Goal: Use online tool/utility

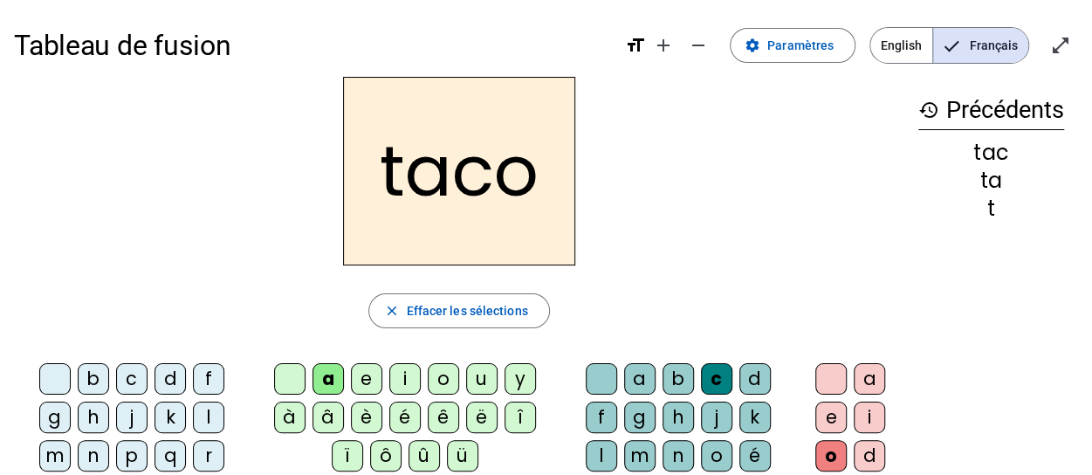
scroll to position [87, 0]
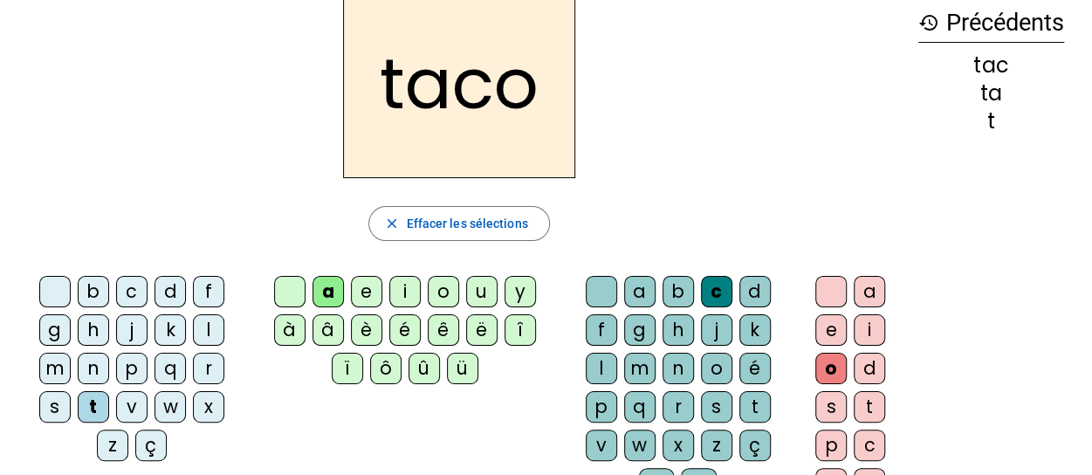
click at [829, 299] on div at bounding box center [830, 291] width 31 height 31
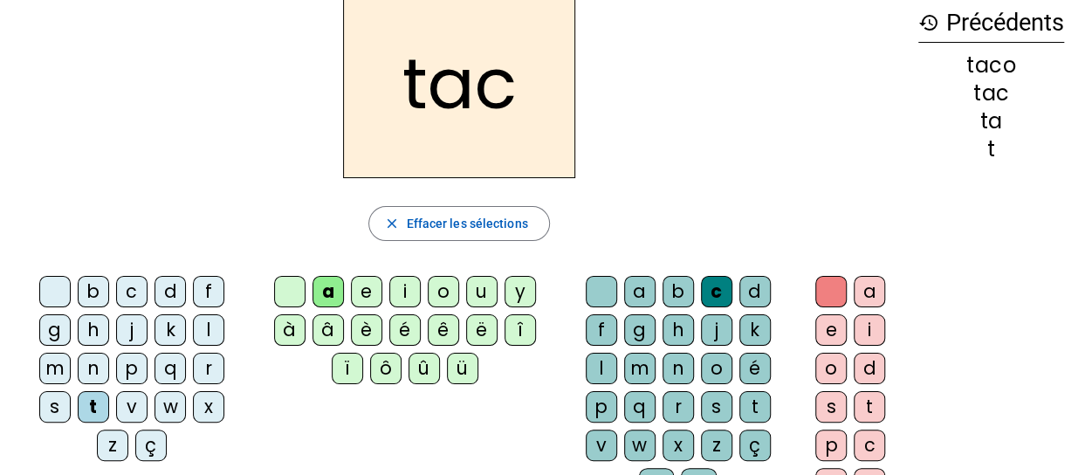
click at [193, 336] on div "l" at bounding box center [208, 329] width 31 height 31
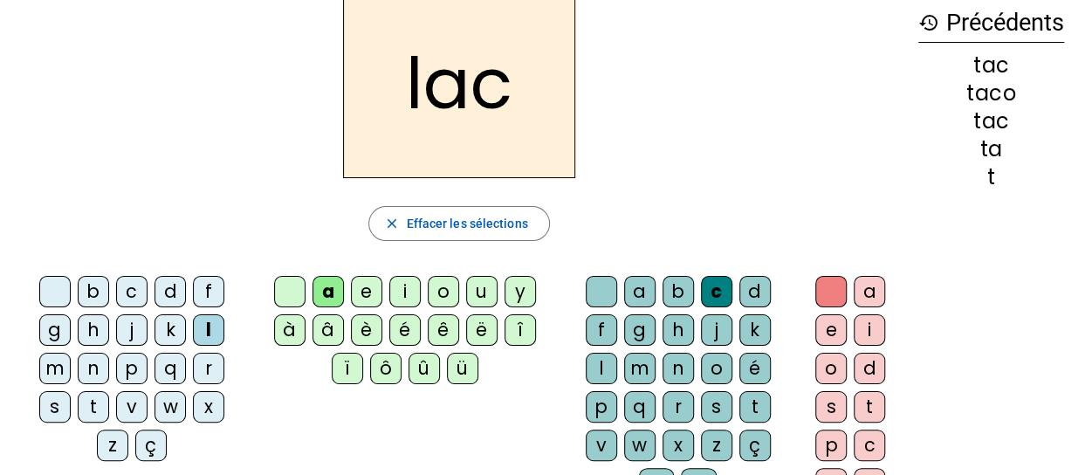
click at [284, 292] on div at bounding box center [289, 291] width 31 height 31
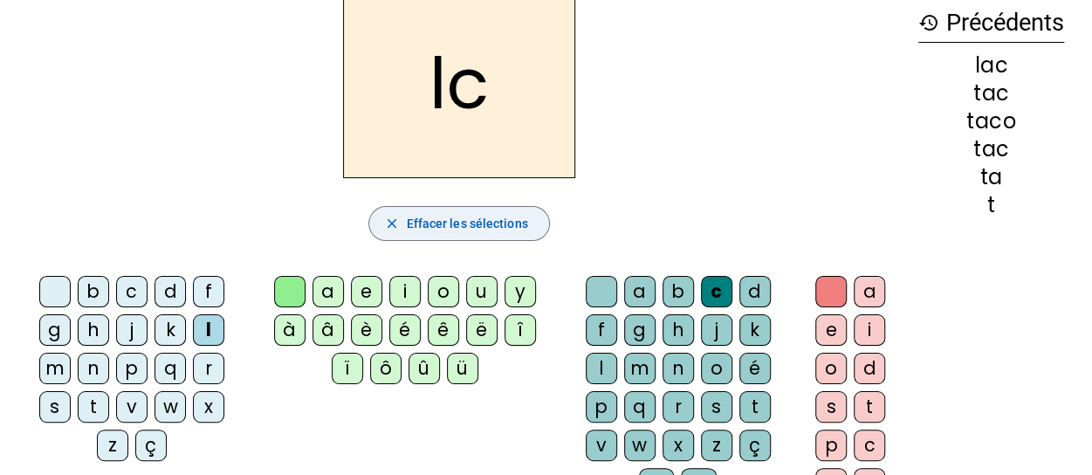
click at [418, 214] on span "Effacer les sélections" at bounding box center [466, 223] width 121 height 21
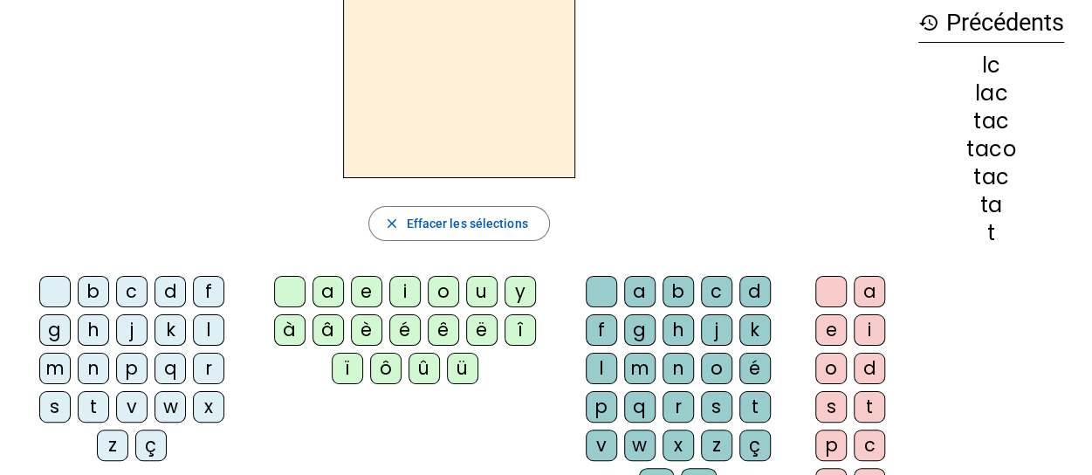
click at [193, 329] on div "l" at bounding box center [208, 329] width 31 height 31
click at [327, 291] on div "a" at bounding box center [328, 291] width 31 height 31
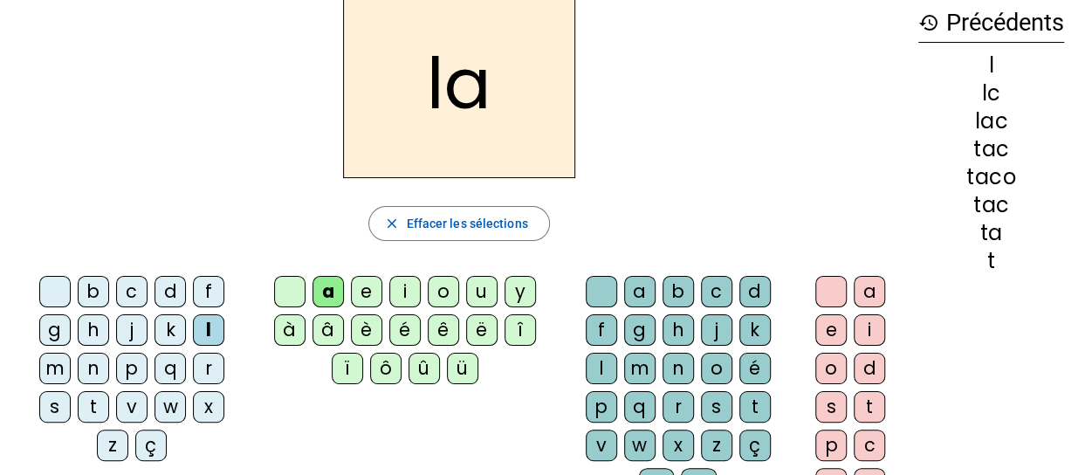
click at [71, 353] on div "m" at bounding box center [54, 368] width 31 height 31
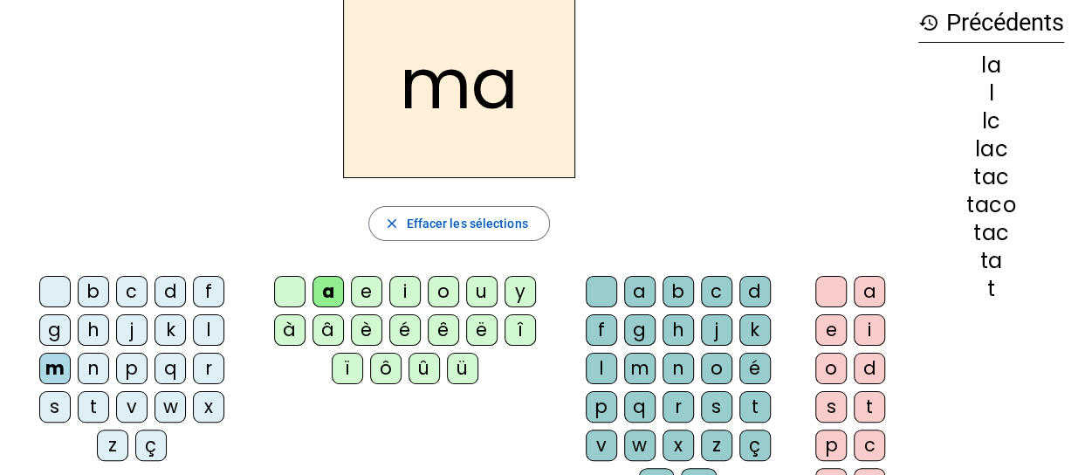
click at [360, 296] on div "e" at bounding box center [366, 291] width 31 height 31
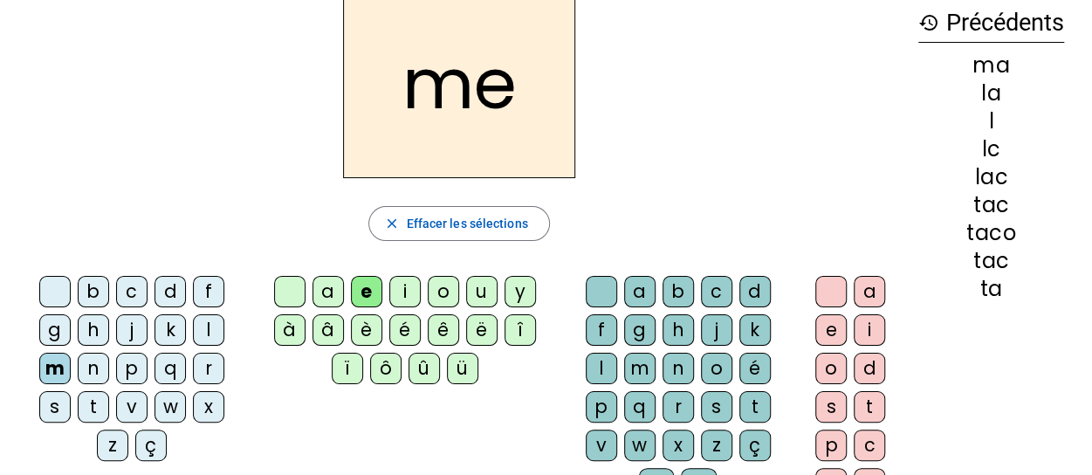
click at [155, 291] on div "d" at bounding box center [170, 291] width 31 height 31
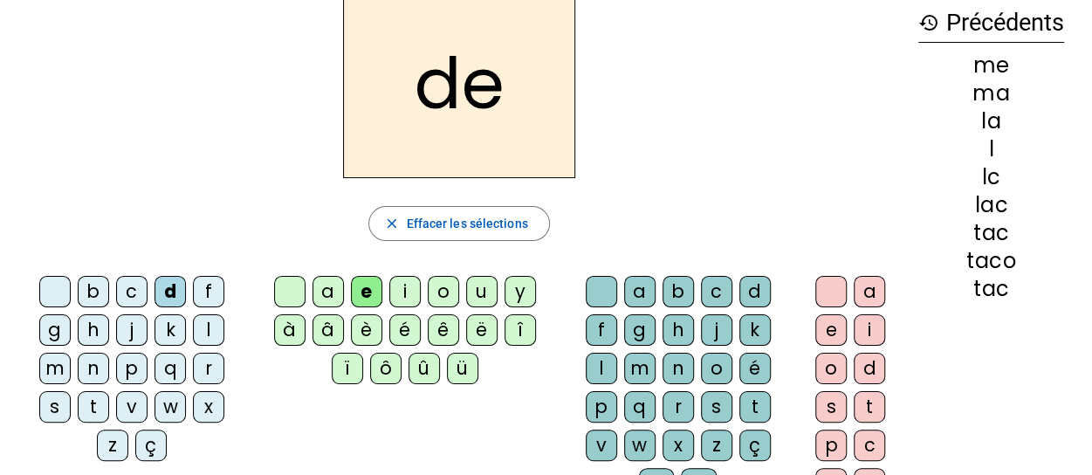
click at [116, 333] on div "j" at bounding box center [131, 329] width 31 height 31
